Goal: Task Accomplishment & Management: Use online tool/utility

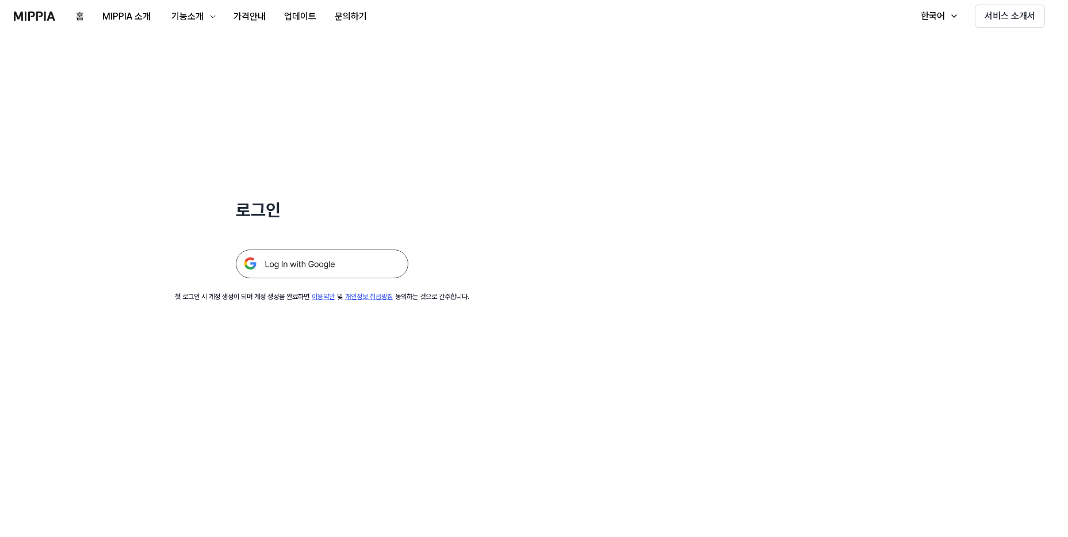
click at [306, 277] on img at bounding box center [322, 264] width 173 height 29
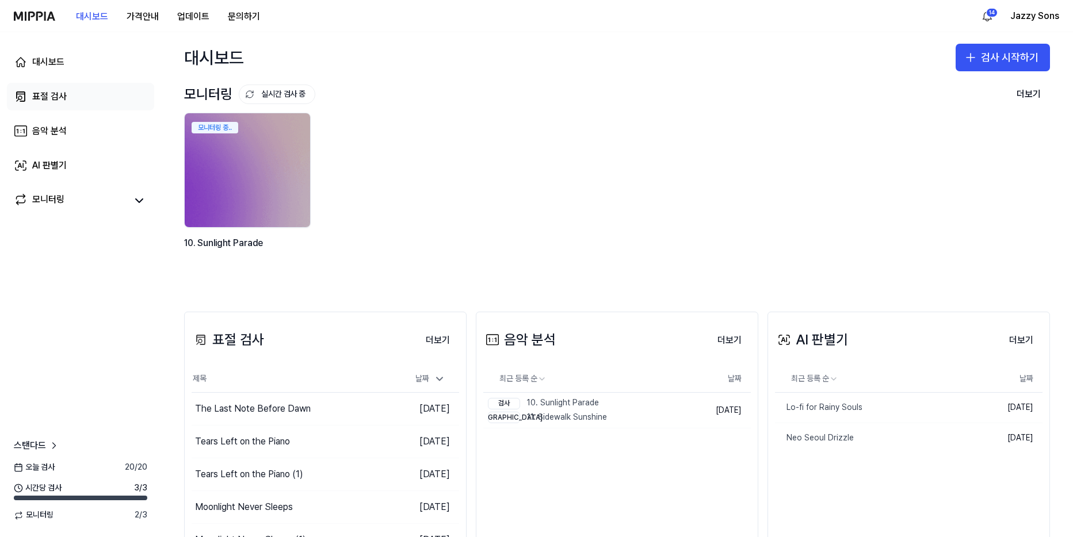
click at [64, 101] on div "표절 검사" at bounding box center [49, 97] width 35 height 14
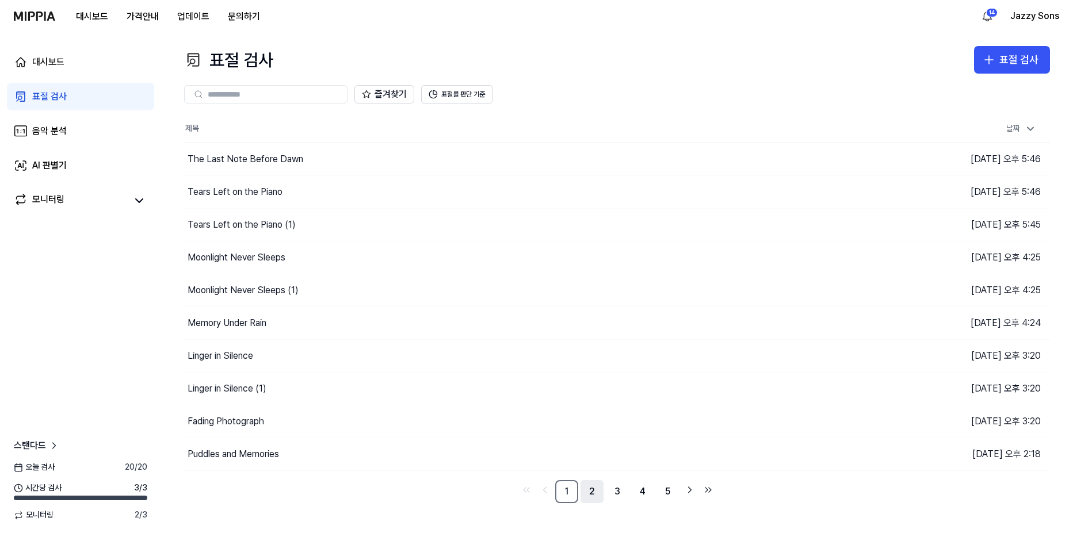
click at [583, 495] on link "2" at bounding box center [592, 491] width 23 height 23
click at [575, 495] on link "1" at bounding box center [566, 491] width 23 height 23
click at [992, 65] on icon "button" at bounding box center [989, 60] width 14 height 14
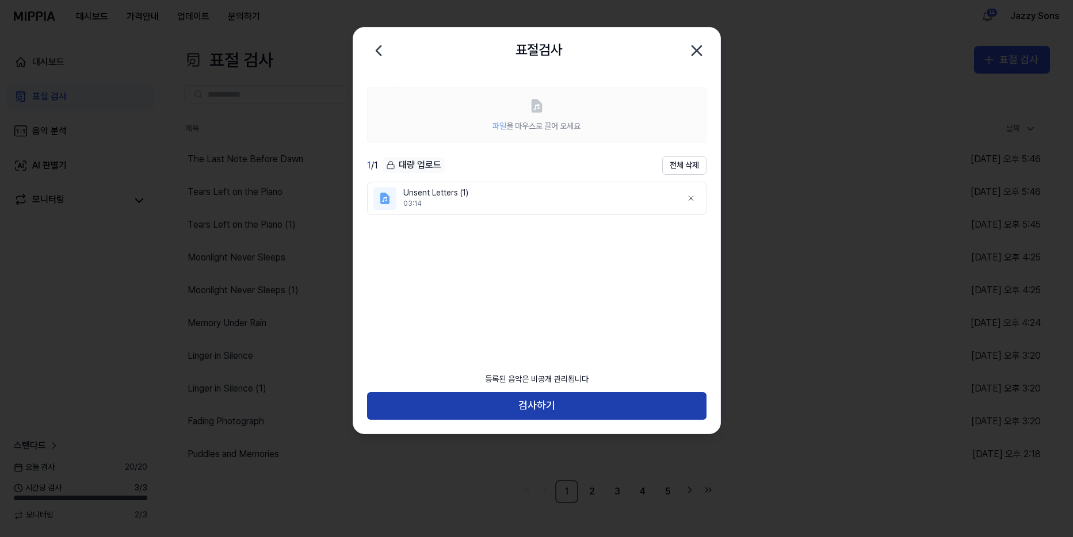
click at [522, 406] on button "검사하기" at bounding box center [536, 406] width 339 height 28
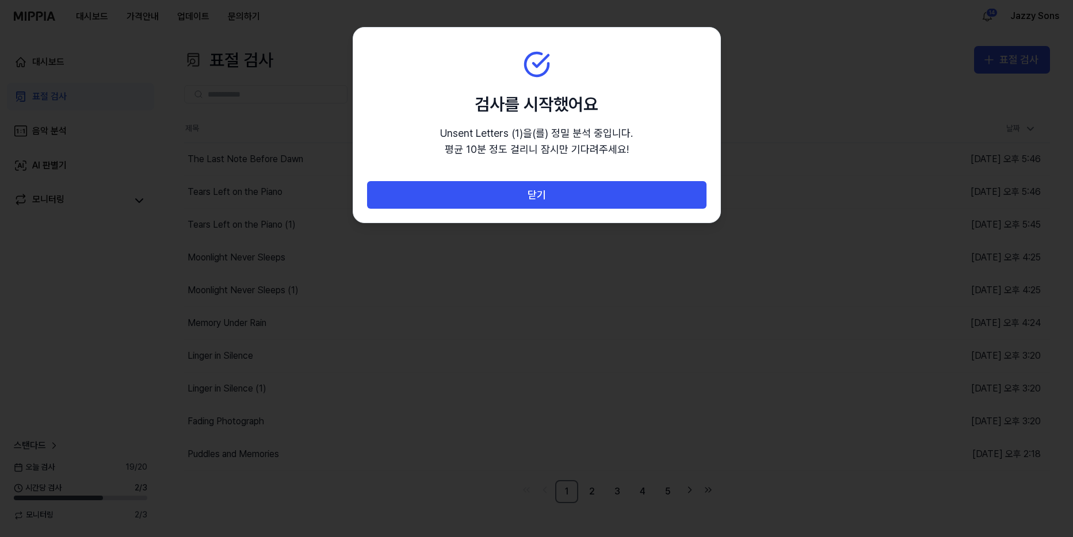
click at [547, 211] on div "닫기" at bounding box center [536, 201] width 367 height 41
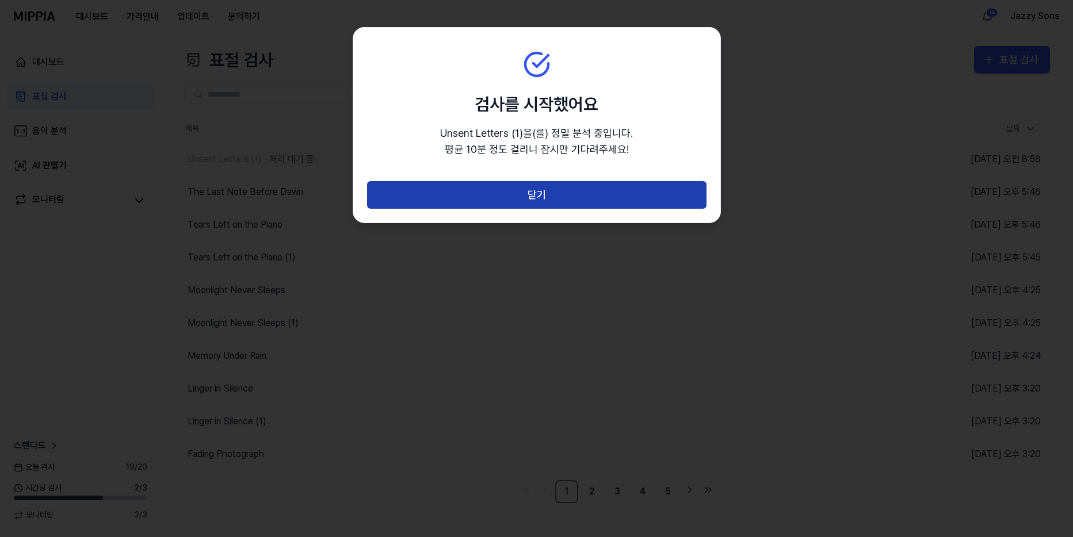
click at [558, 204] on button "닫기" at bounding box center [536, 195] width 339 height 28
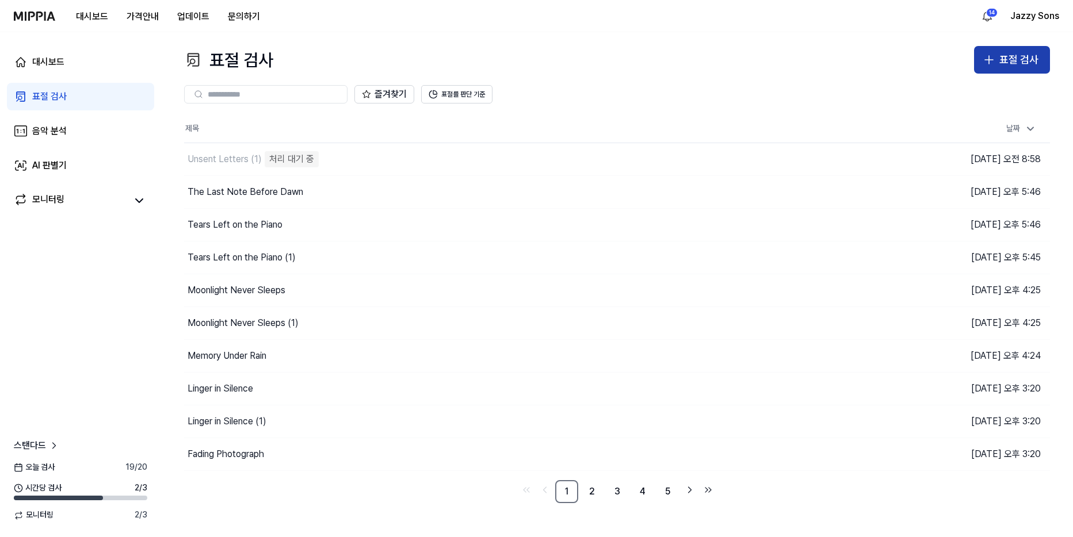
click at [998, 58] on button "표절 검사" at bounding box center [1012, 60] width 76 height 28
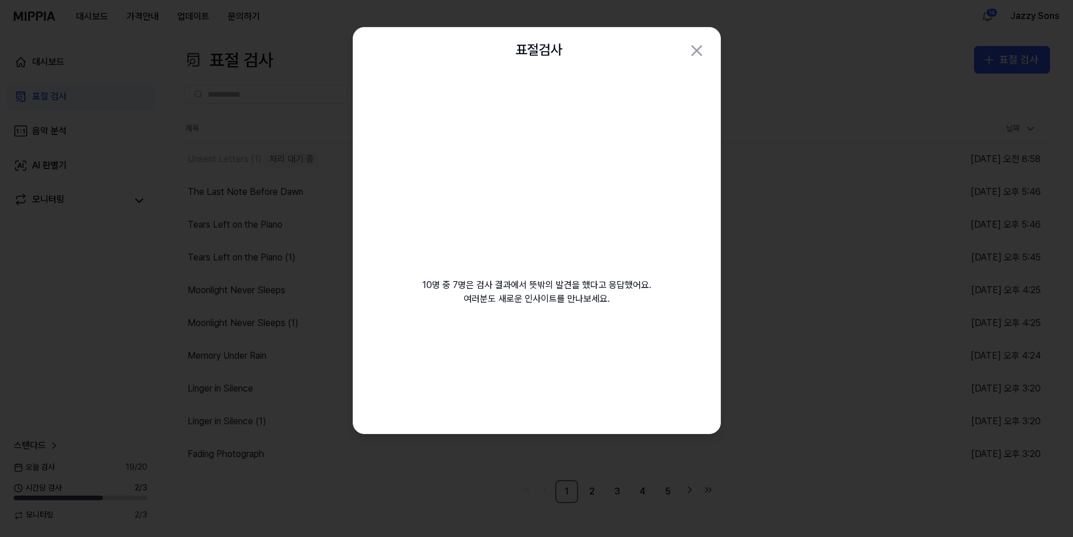
drag, startPoint x: 307, startPoint y: 219, endPoint x: 621, endPoint y: 297, distance: 324.2
click at [623, 297] on div "10명 중 7명은 검사 결과에서 뜻밖의 발견을 했다고 응답했어요. 여러분도 새로운 인사이트를 만나보세요." at bounding box center [536, 204] width 367 height 260
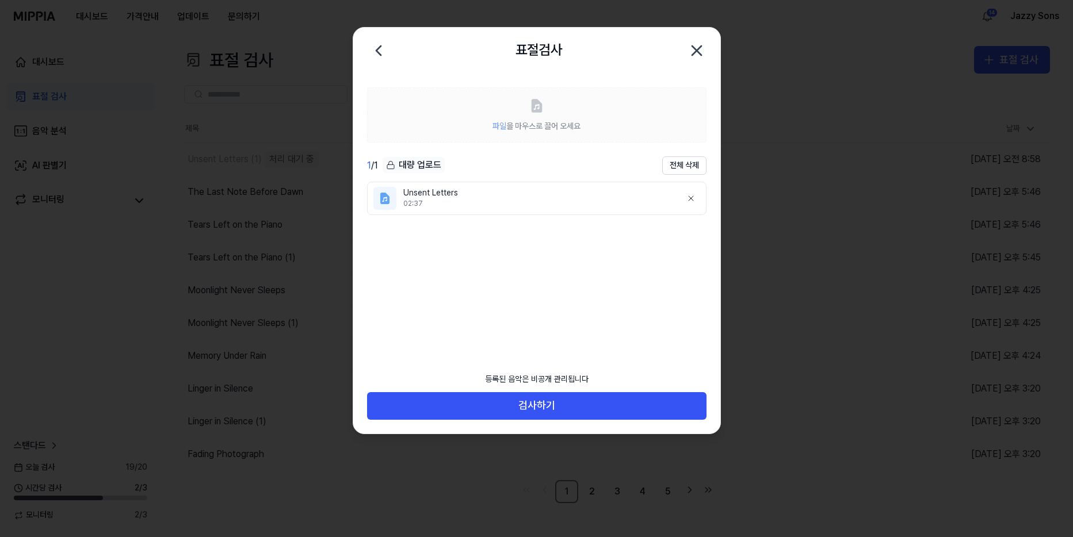
click at [526, 421] on div "등록된 음악은 비공개 관리됩니다 검사하기" at bounding box center [536, 400] width 367 height 67
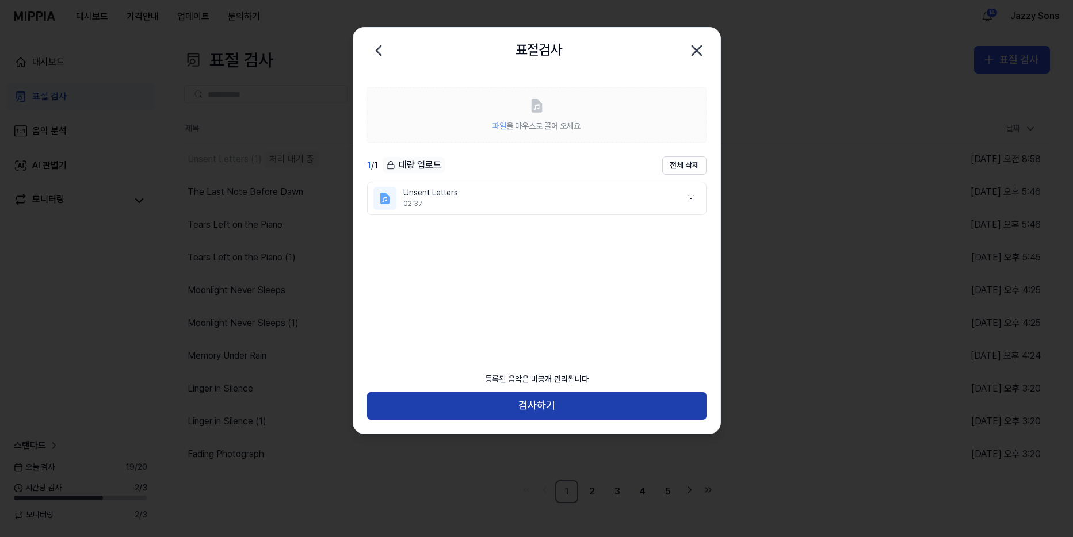
click at [528, 407] on button "검사하기" at bounding box center [536, 406] width 339 height 28
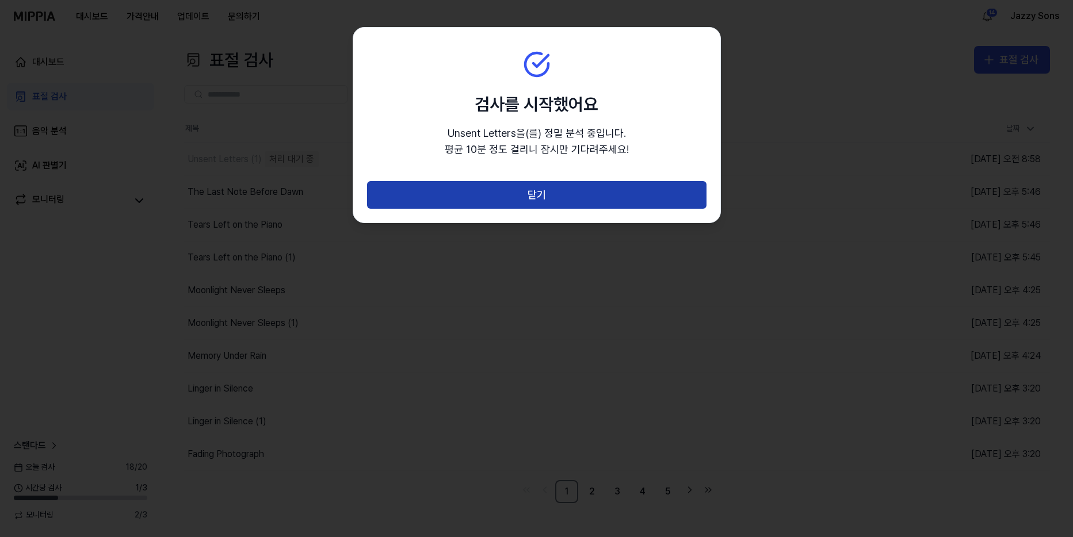
click at [557, 195] on button "닫기" at bounding box center [536, 195] width 339 height 28
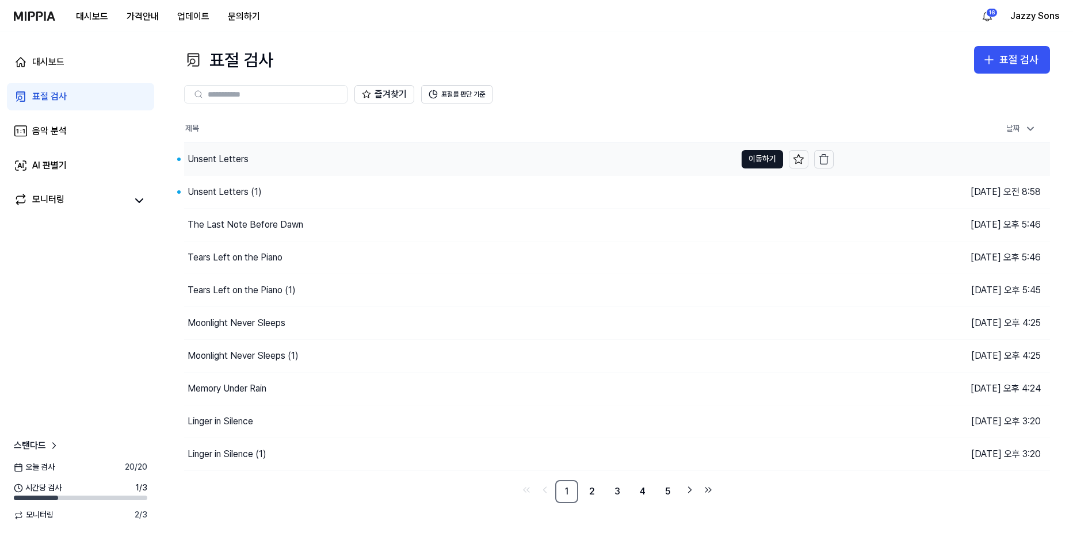
click at [215, 173] on div "Unsent Letters" at bounding box center [460, 159] width 552 height 32
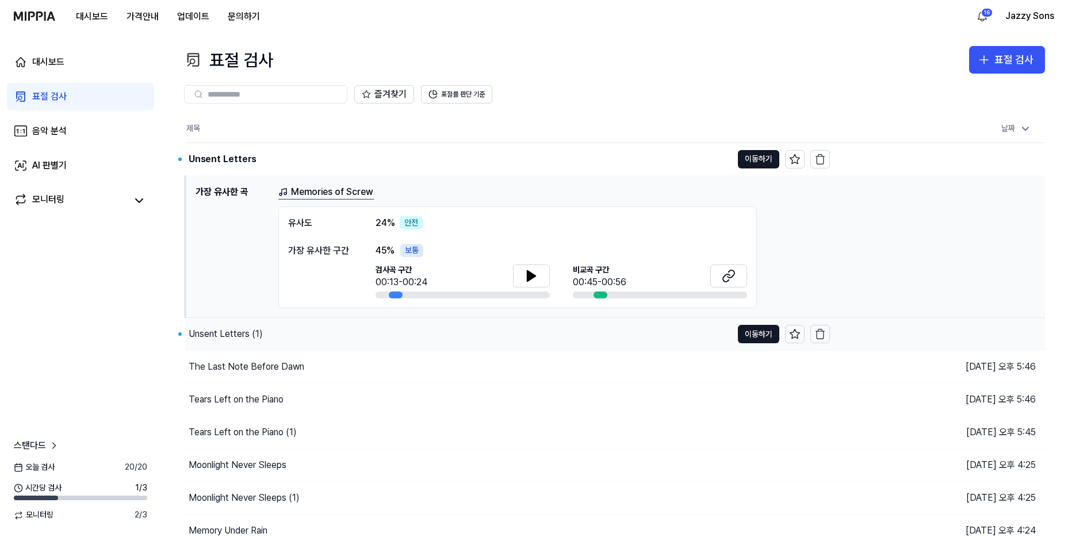
click at [211, 327] on div "Unsent Letters (1)" at bounding box center [458, 334] width 547 height 32
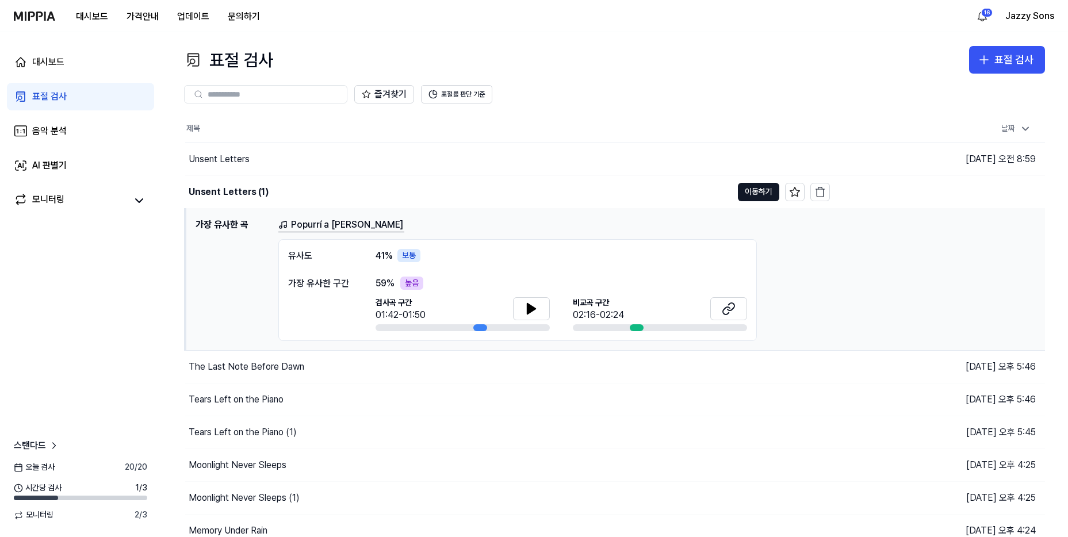
click at [57, 91] on div "표절 검사" at bounding box center [49, 97] width 35 height 14
click at [1017, 68] on div "표절 검사" at bounding box center [1014, 60] width 39 height 17
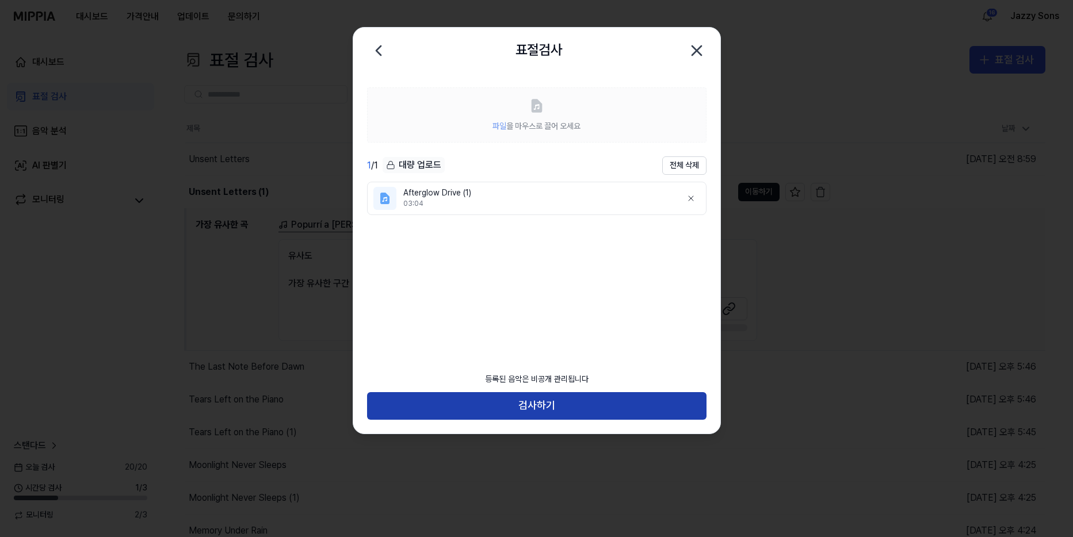
click at [520, 411] on button "검사하기" at bounding box center [536, 406] width 339 height 28
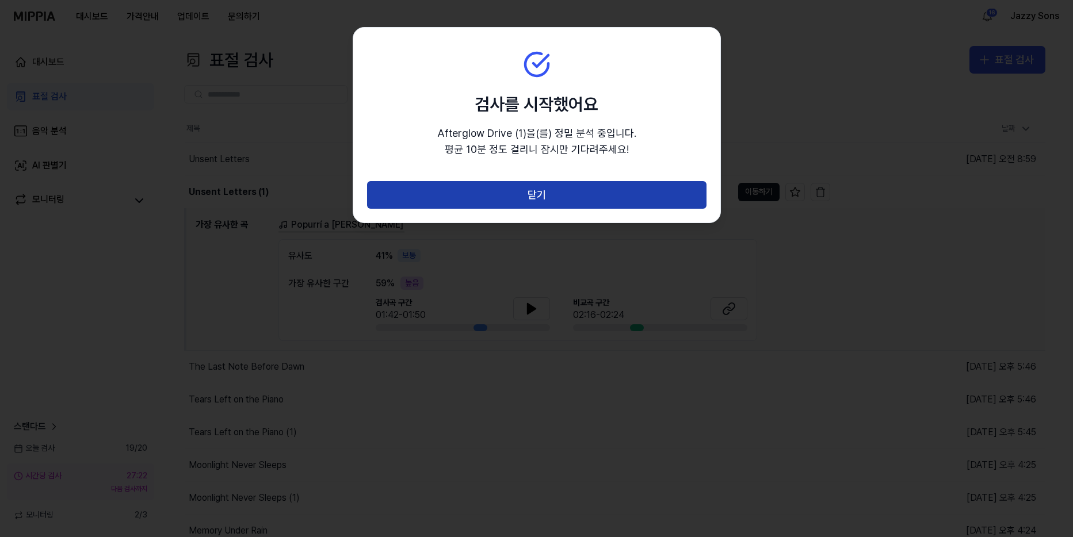
click at [547, 195] on button "닫기" at bounding box center [536, 195] width 339 height 28
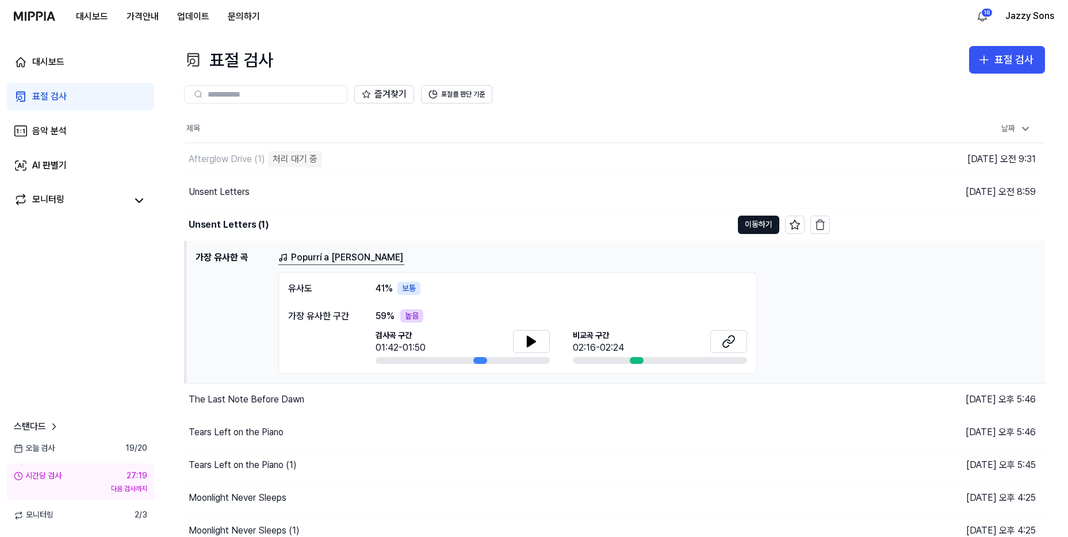
click at [51, 100] on div "표절 검사" at bounding box center [49, 97] width 35 height 14
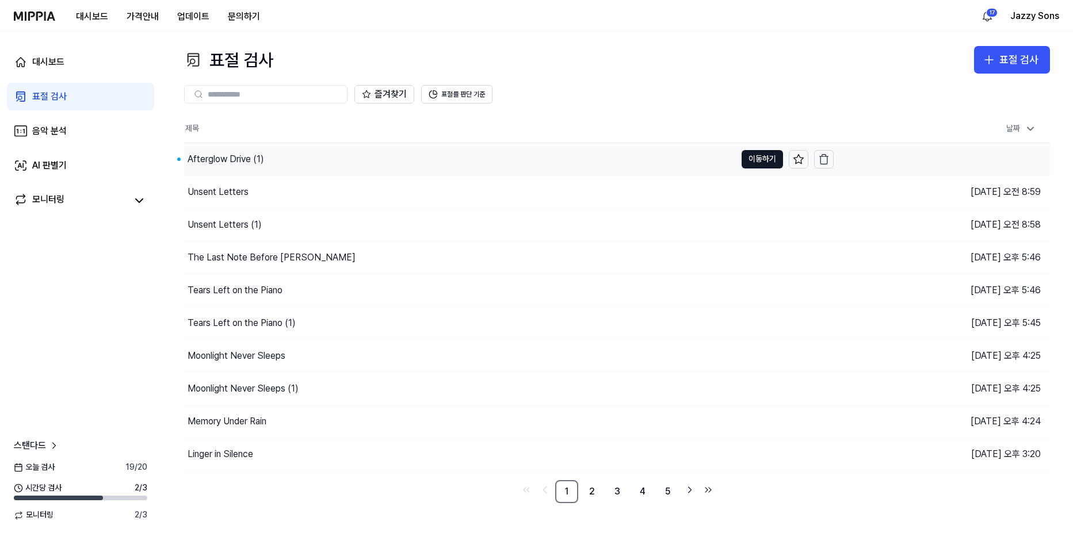
click at [224, 161] on div "Afterglow Drive (1)" at bounding box center [226, 159] width 77 height 14
click at [56, 105] on link "표절 검사" at bounding box center [80, 97] width 147 height 28
click at [1022, 68] on div "표절 검사" at bounding box center [1018, 60] width 39 height 17
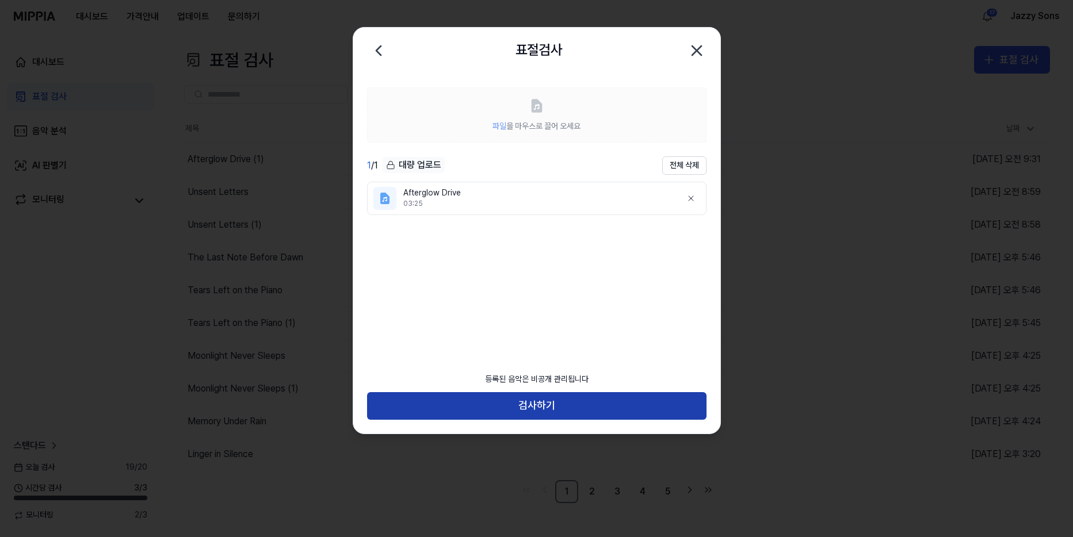
click at [520, 402] on button "검사하기" at bounding box center [536, 406] width 339 height 28
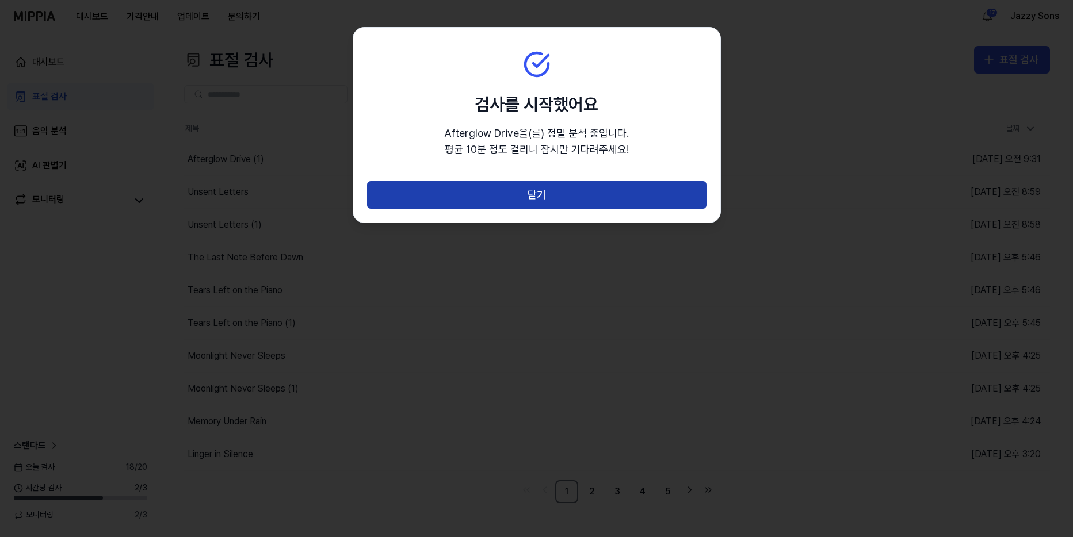
click at [541, 200] on button "닫기" at bounding box center [536, 195] width 339 height 28
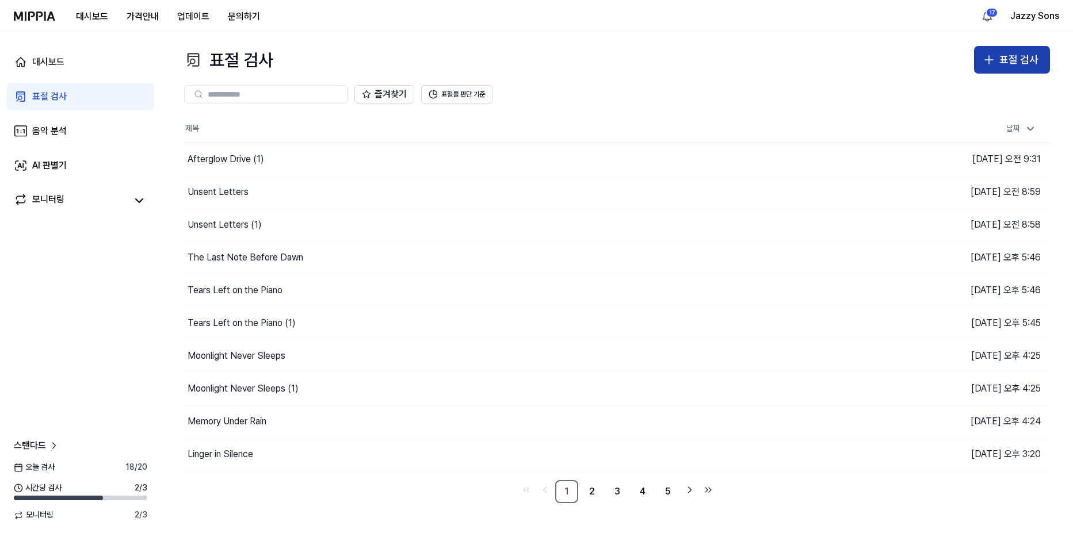
click at [1002, 60] on div "표절 검사" at bounding box center [1018, 60] width 39 height 17
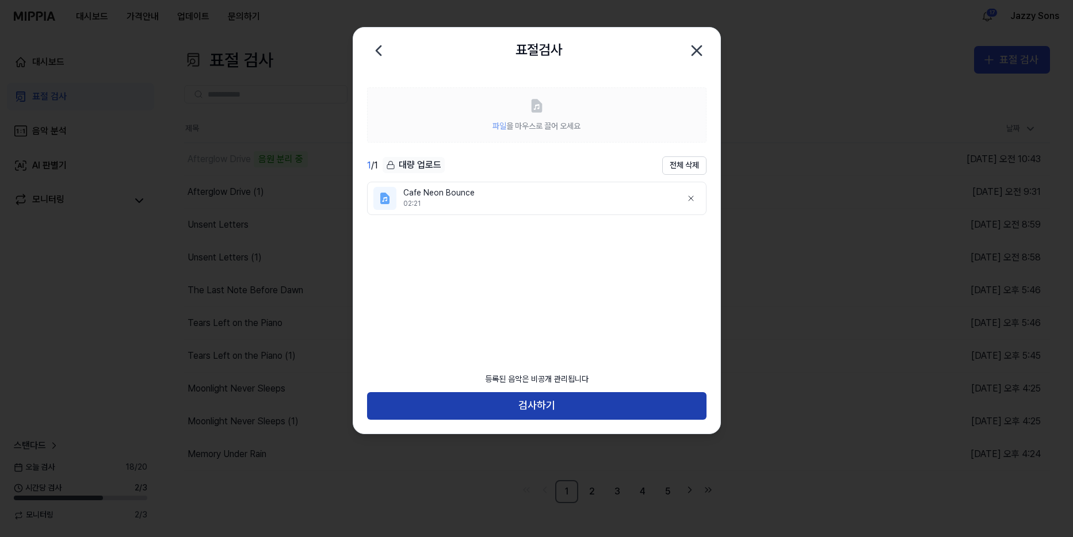
click at [513, 394] on button "검사하기" at bounding box center [536, 406] width 339 height 28
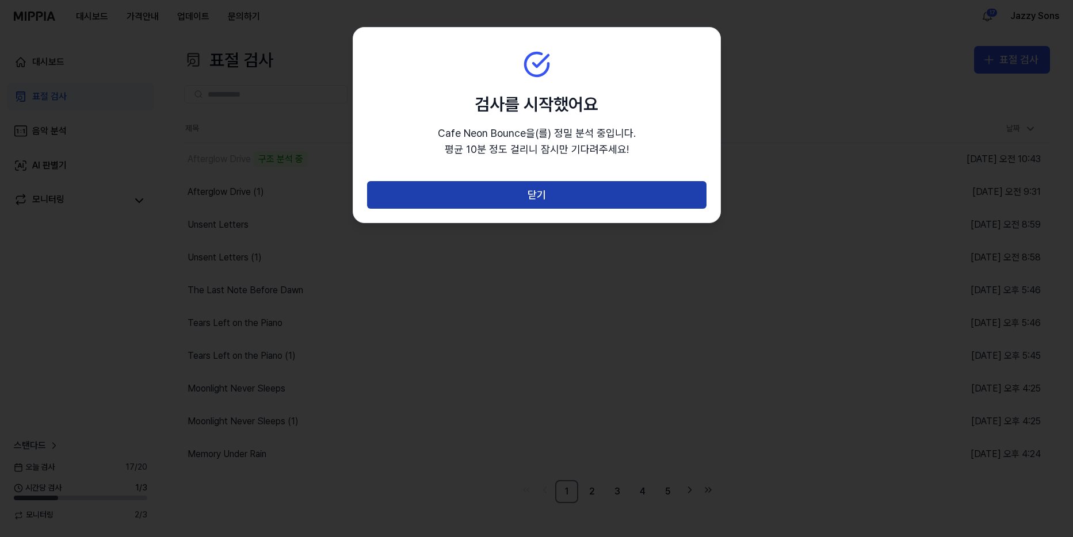
click at [539, 195] on button "닫기" at bounding box center [536, 195] width 339 height 28
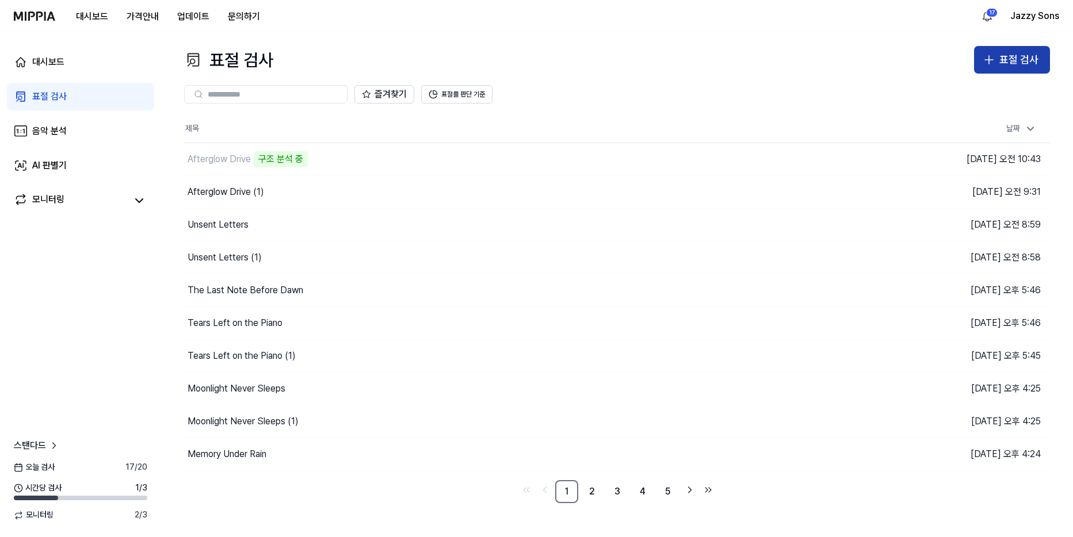
click at [1019, 67] on div "표절 검사" at bounding box center [1018, 60] width 39 height 17
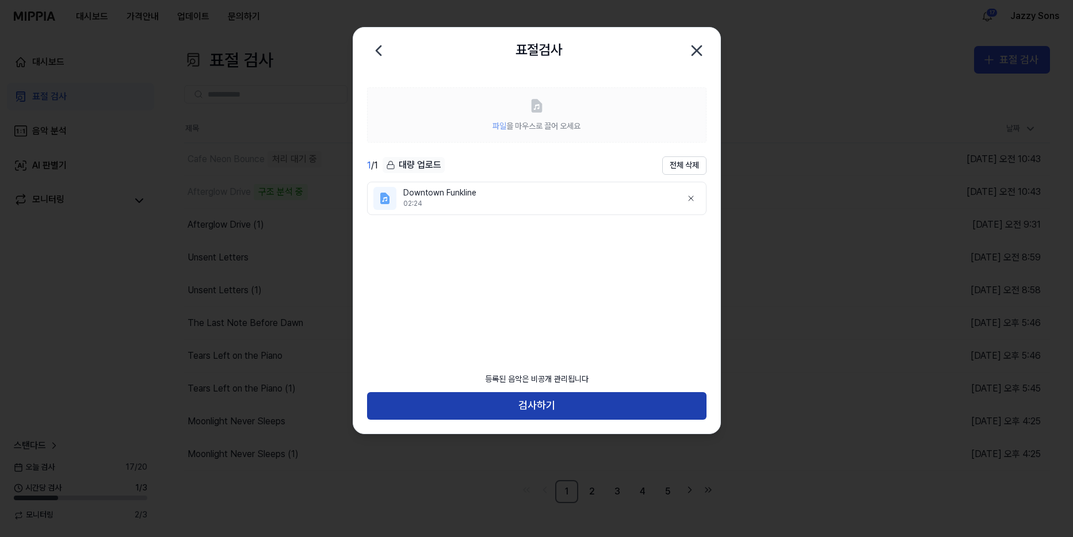
click at [518, 406] on button "검사하기" at bounding box center [536, 406] width 339 height 28
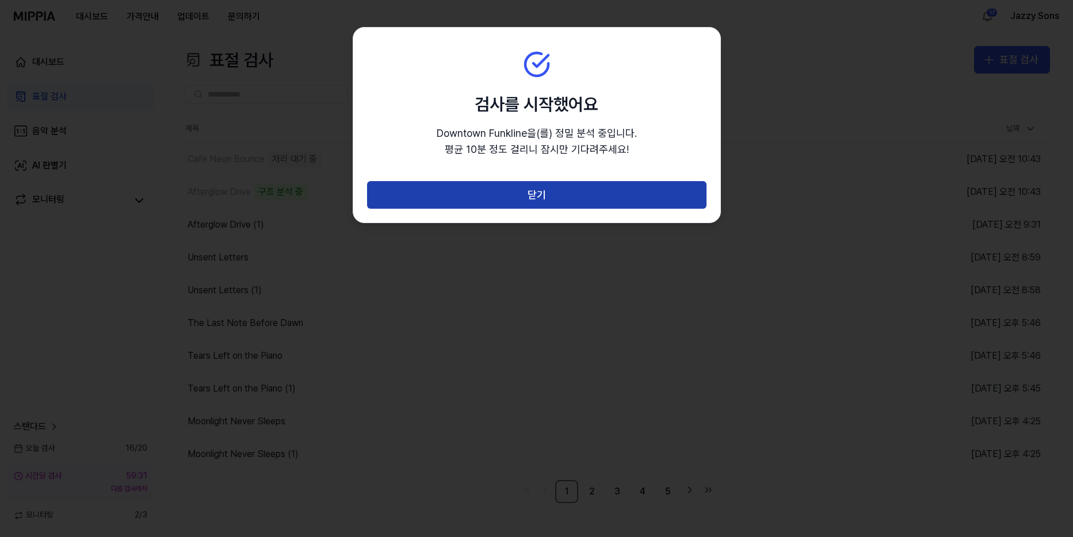
click at [528, 192] on button "닫기" at bounding box center [536, 195] width 339 height 28
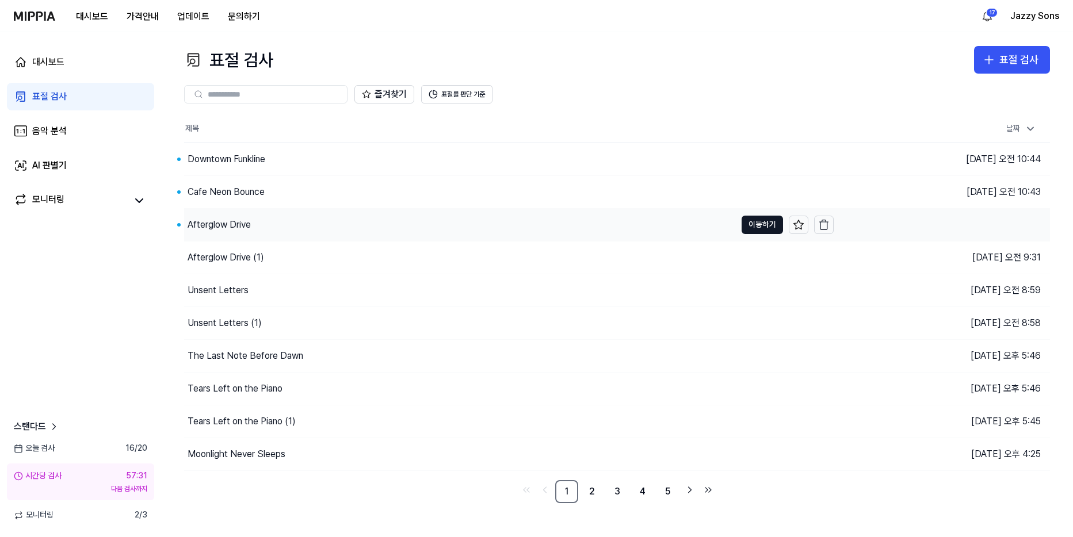
click at [196, 218] on div "Afterglow Drive" at bounding box center [219, 225] width 63 height 14
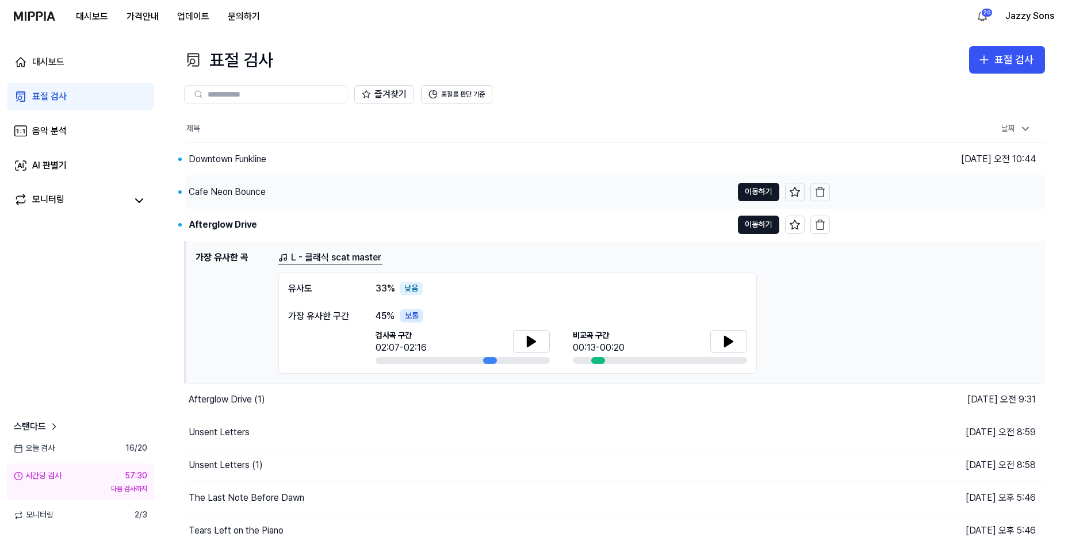
click at [207, 189] on div "Cafe Neon Bounce" at bounding box center [227, 192] width 77 height 14
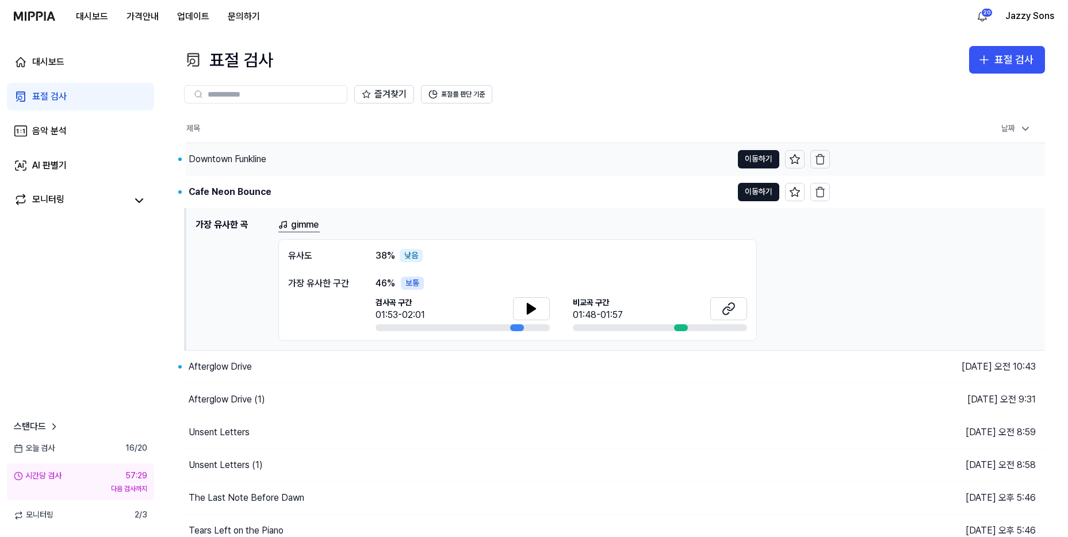
click at [231, 161] on div "Downtown Funkline" at bounding box center [228, 159] width 78 height 14
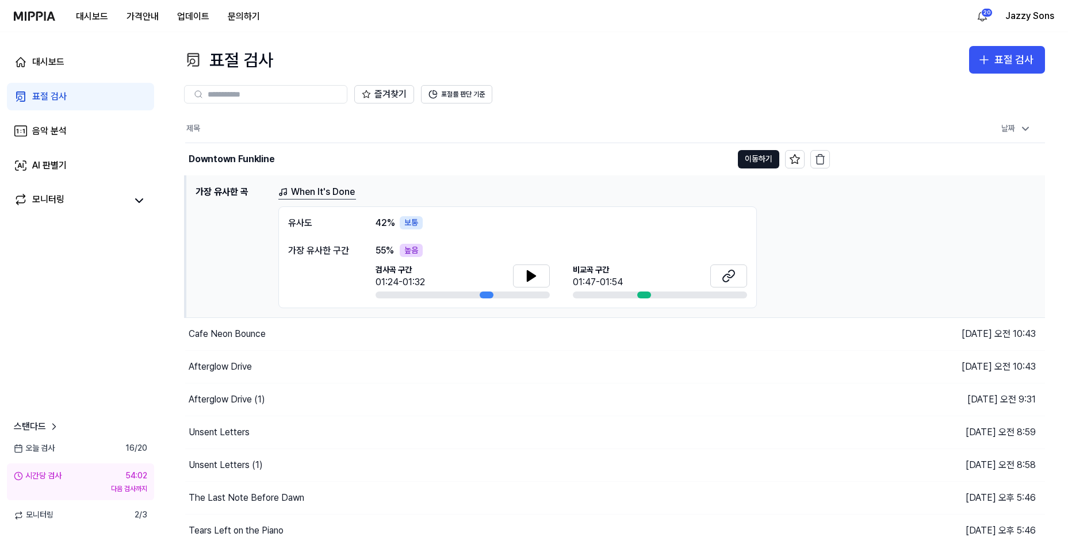
click at [96, 379] on div "대시보드 표절 검사 음악 분석 AI 판별기 모니터링 스탠다드 [DATE] 검사 16 / 20 시간당 검사 54:02 다음 검사까지 모니터링 2…" at bounding box center [80, 284] width 161 height 505
click at [87, 100] on link "표절 검사" at bounding box center [80, 97] width 147 height 28
